Goal: Find specific page/section: Find specific page/section

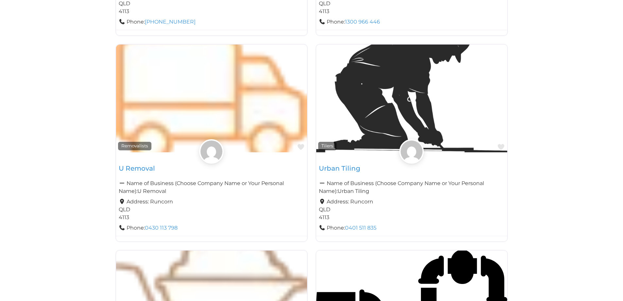
scroll to position [539, 0]
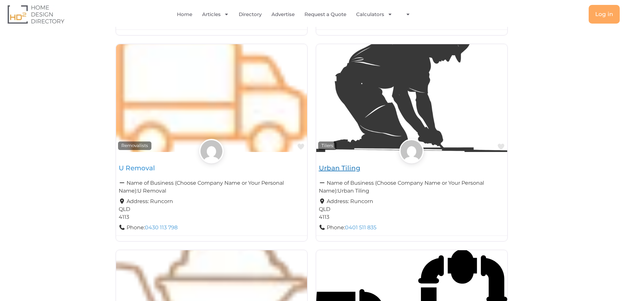
click at [352, 170] on link "Urban Tiling" at bounding box center [340, 168] width 42 height 8
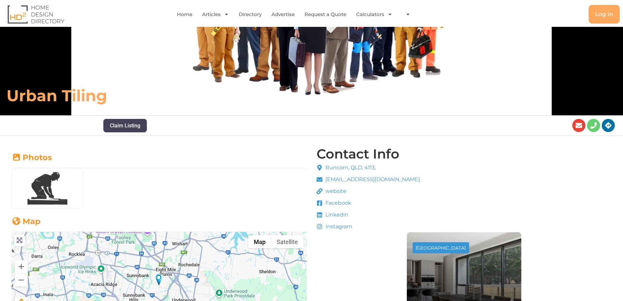
scroll to position [98, 0]
